Goal: Use online tool/utility: Use online tool/utility

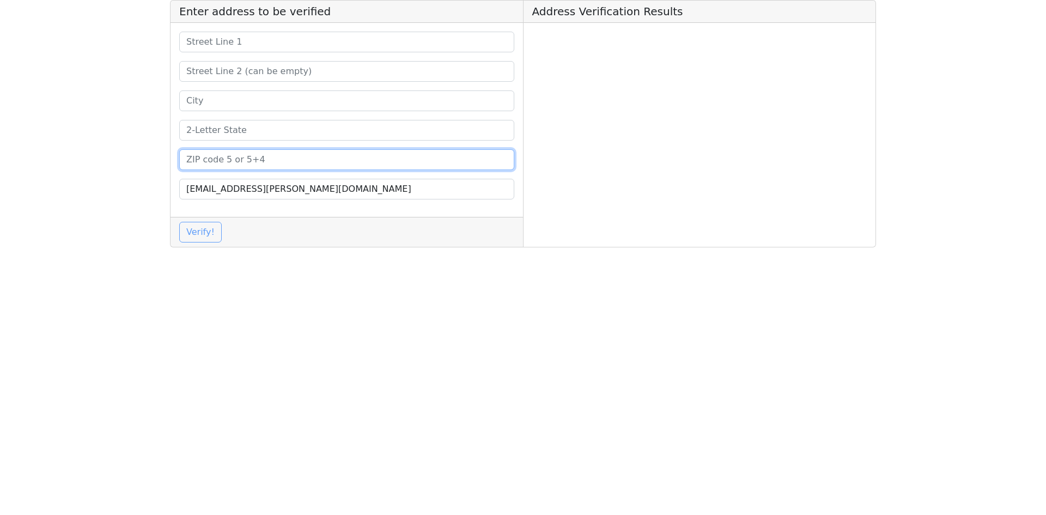
click at [299, 163] on input at bounding box center [346, 159] width 335 height 21
paste input "63116"
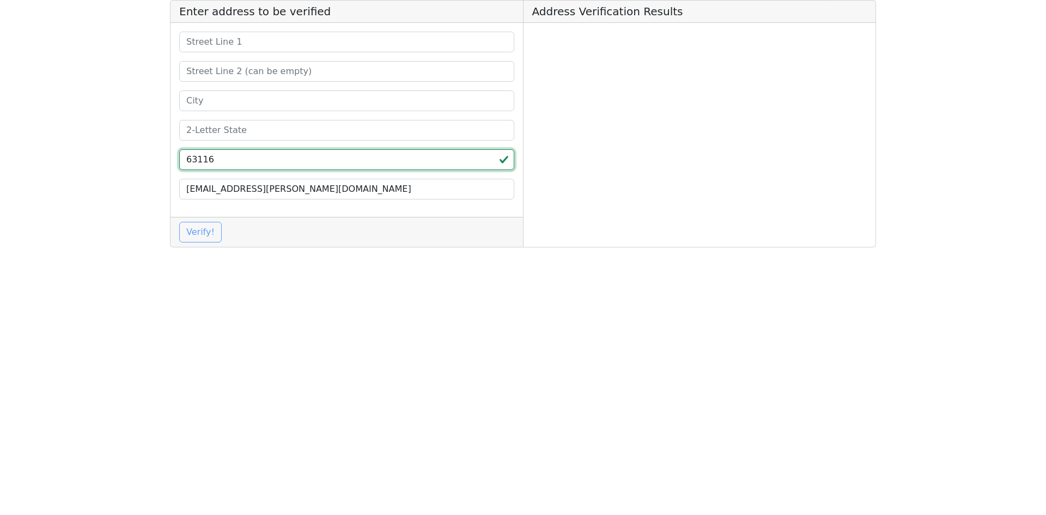
type input "63116"
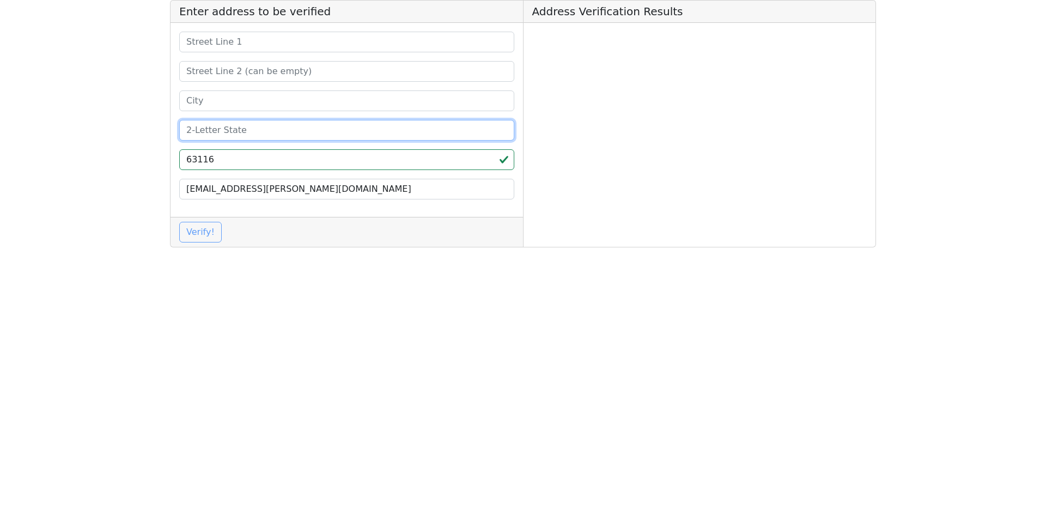
click at [270, 129] on input at bounding box center [346, 130] width 335 height 21
type input "MO"
click at [221, 98] on input at bounding box center [346, 100] width 335 height 21
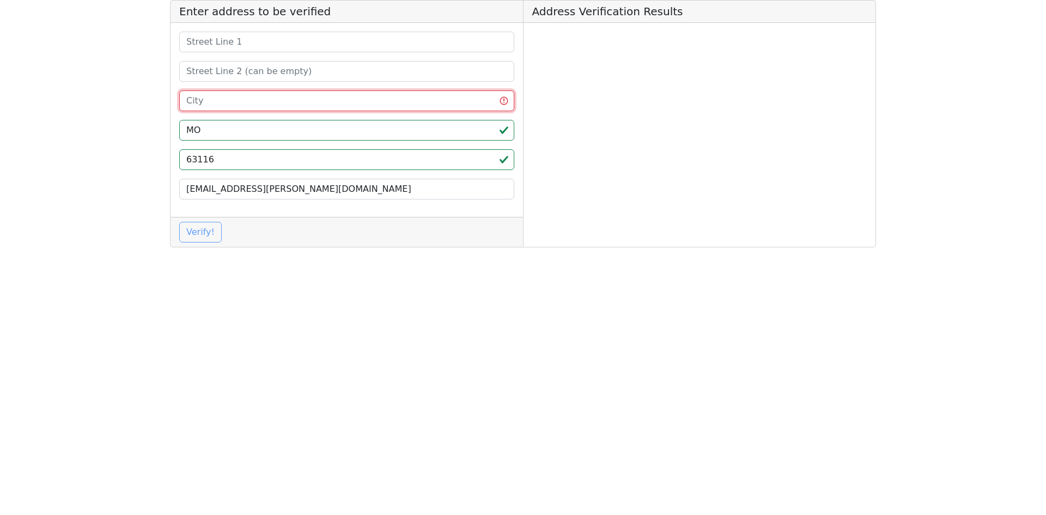
click at [222, 99] on input at bounding box center [346, 100] width 335 height 21
paste input "Saint Louis"
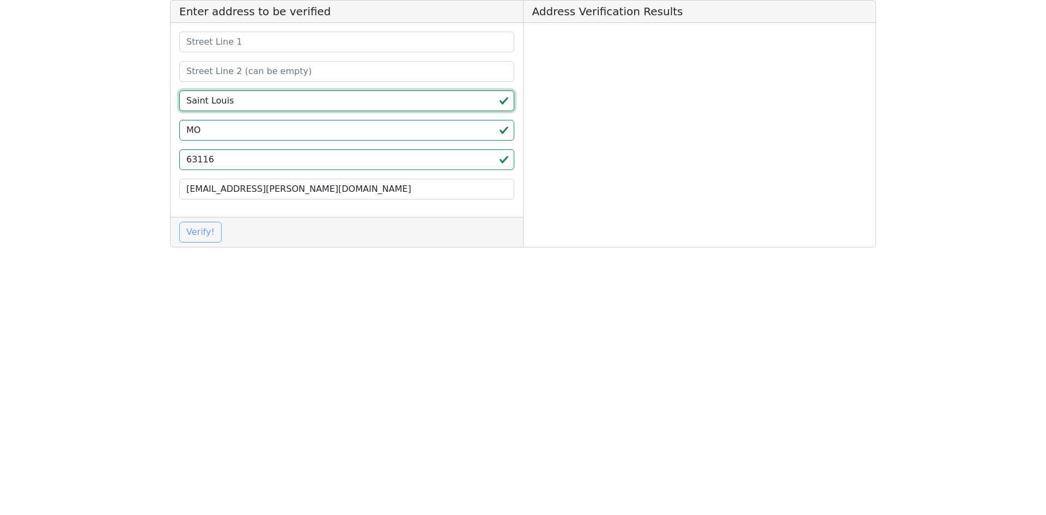
type input "Saint Louis"
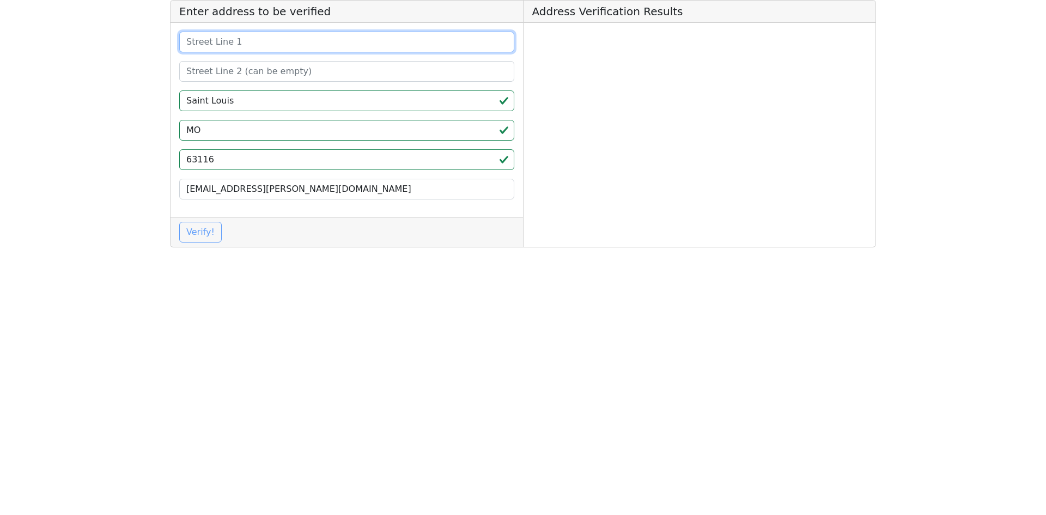
click at [263, 39] on input at bounding box center [346, 42] width 335 height 21
paste input "[STREET_ADDRESS][PERSON_NAME] Suite C"
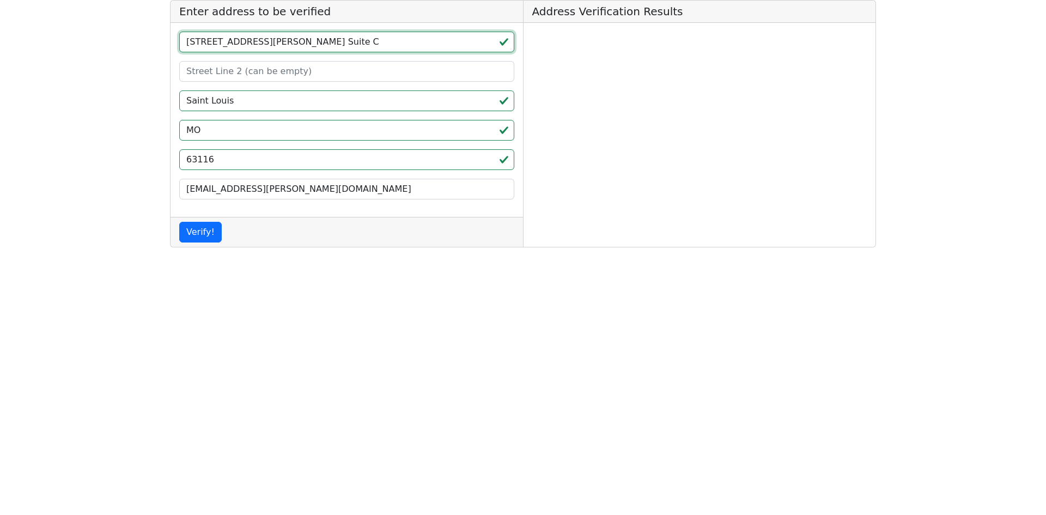
type input "[STREET_ADDRESS][PERSON_NAME] Suite C"
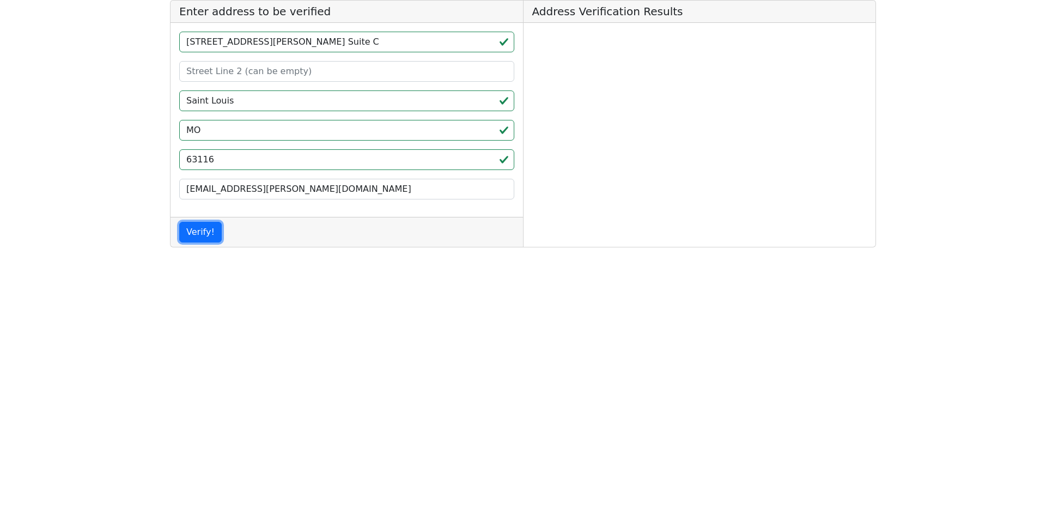
click at [194, 239] on button "Verify!" at bounding box center [200, 232] width 42 height 21
